Goal: Navigation & Orientation: Go to known website

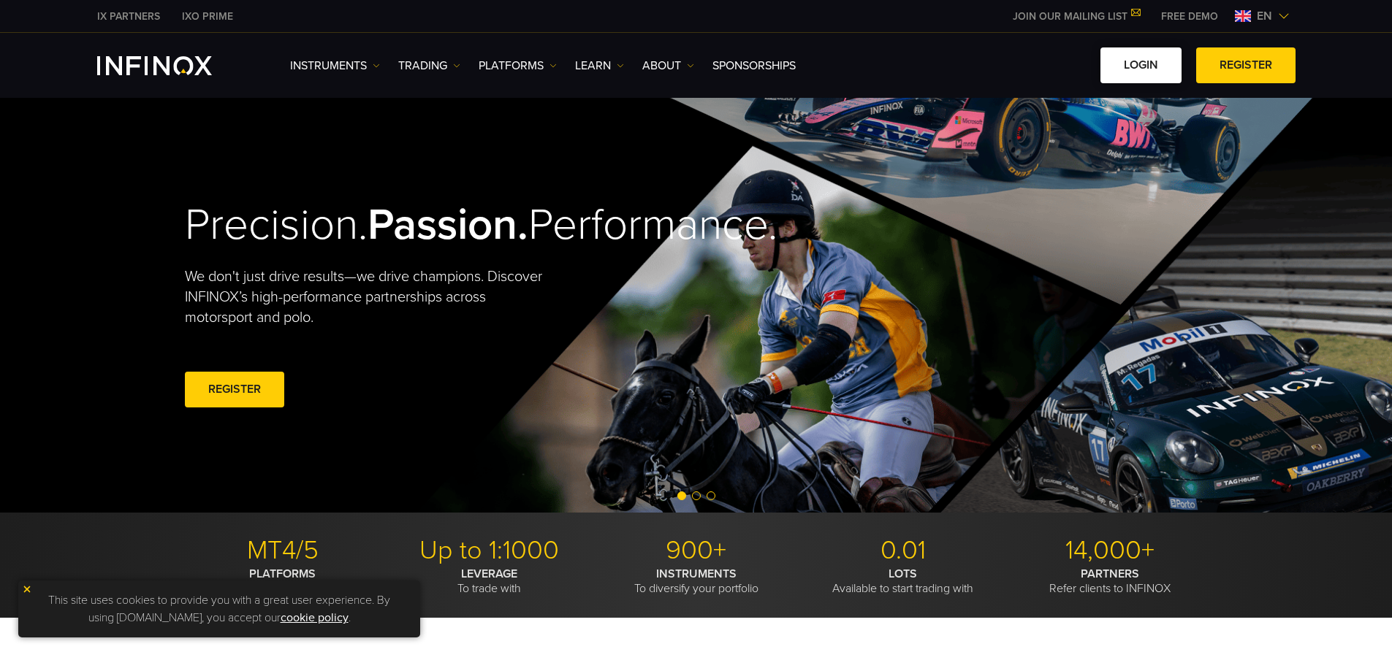
drag, startPoint x: 0, startPoint y: 0, endPoint x: 1148, endPoint y: 77, distance: 1150.4
click at [1148, 77] on link "LOGIN" at bounding box center [1140, 65] width 81 height 36
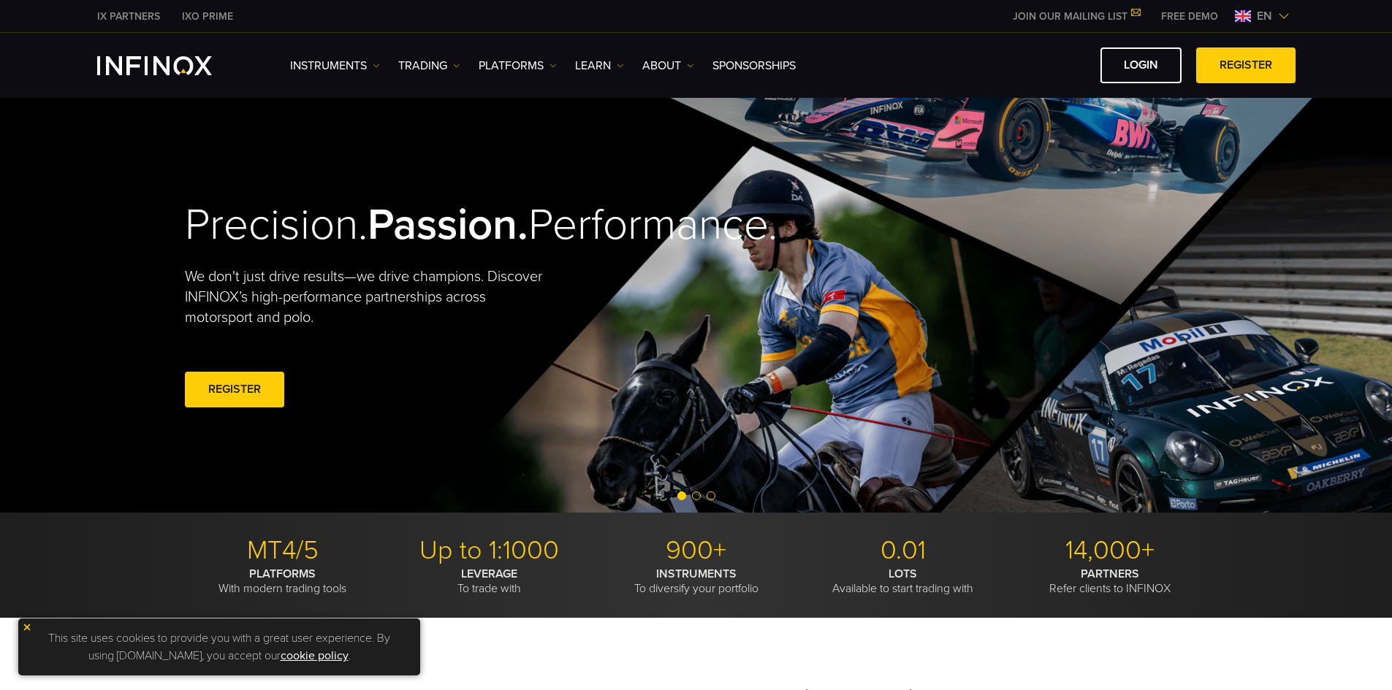
click at [1148, 230] on div "Precision. Passion. Performance. We don't just drive results—we drive champions…" at bounding box center [696, 305] width 1052 height 415
click at [1279, 11] on img at bounding box center [1284, 16] width 12 height 12
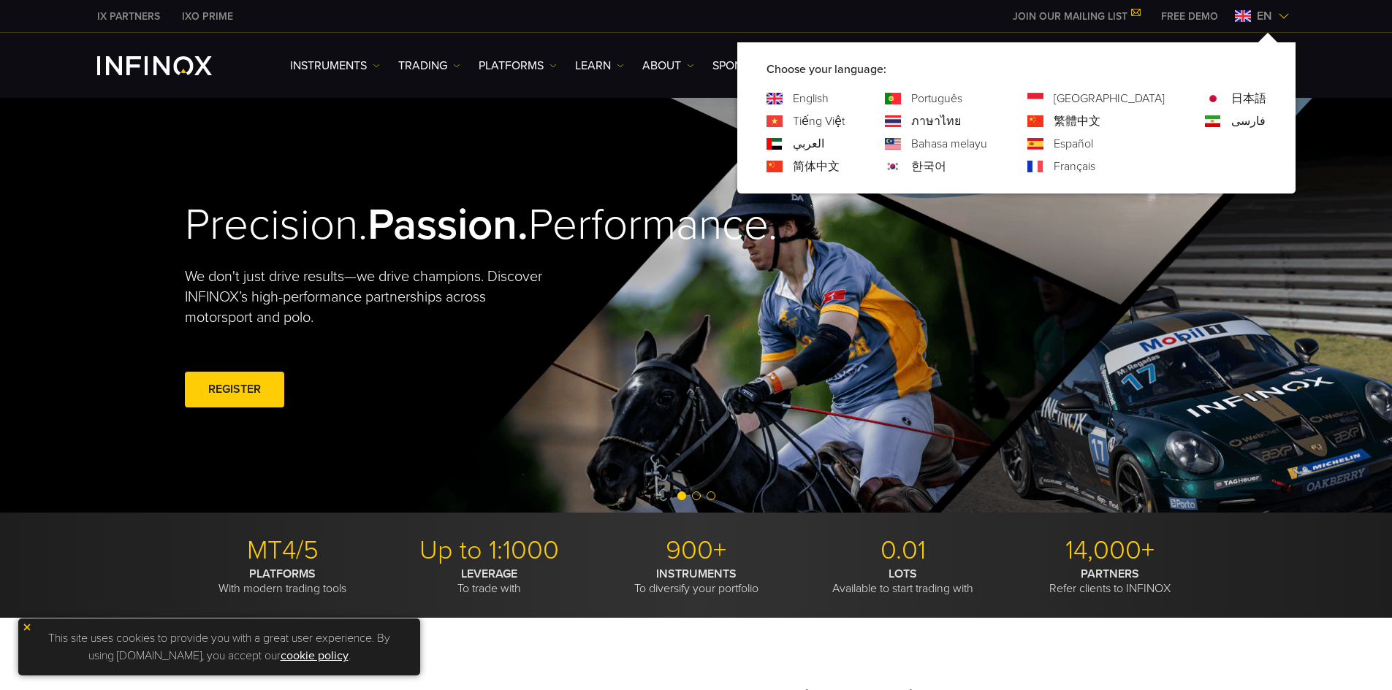
click at [946, 168] on link "한국어" at bounding box center [928, 167] width 35 height 18
